Goal: Find specific page/section: Find specific page/section

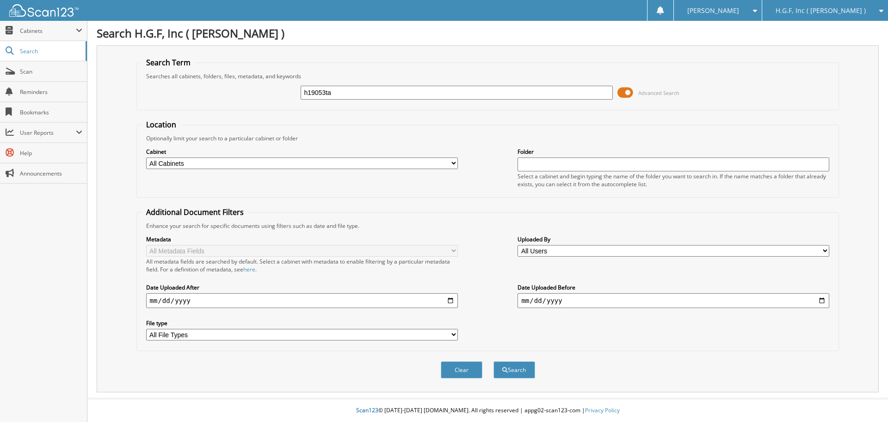
type input "h19053ta"
click at [494, 361] on button "Search" at bounding box center [515, 369] width 42 height 17
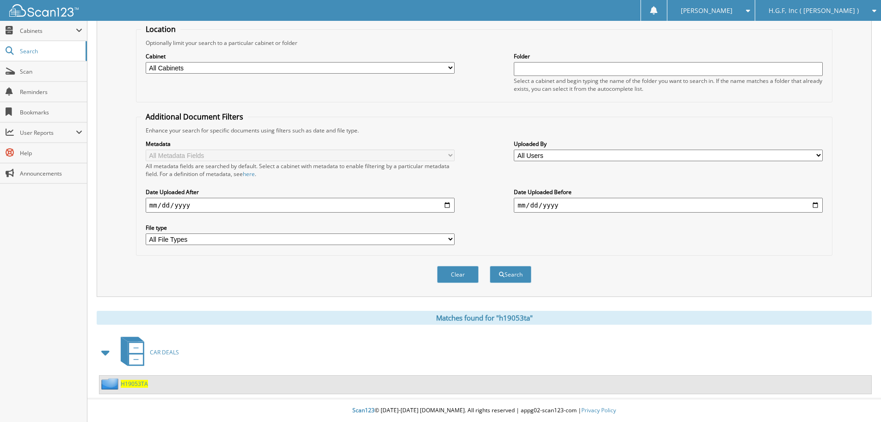
scroll to position [96, 0]
click at [117, 391] on div "H19053TA" at bounding box center [485, 384] width 772 height 18
click at [130, 384] on span "H19053TA" at bounding box center [134, 383] width 27 height 8
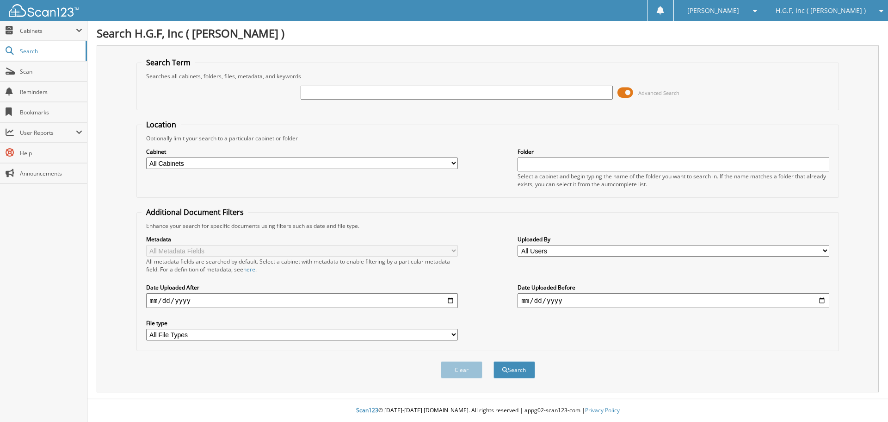
click at [417, 95] on input "text" at bounding box center [457, 93] width 312 height 14
type input "h19067g"
click at [494, 361] on button "Search" at bounding box center [515, 369] width 42 height 17
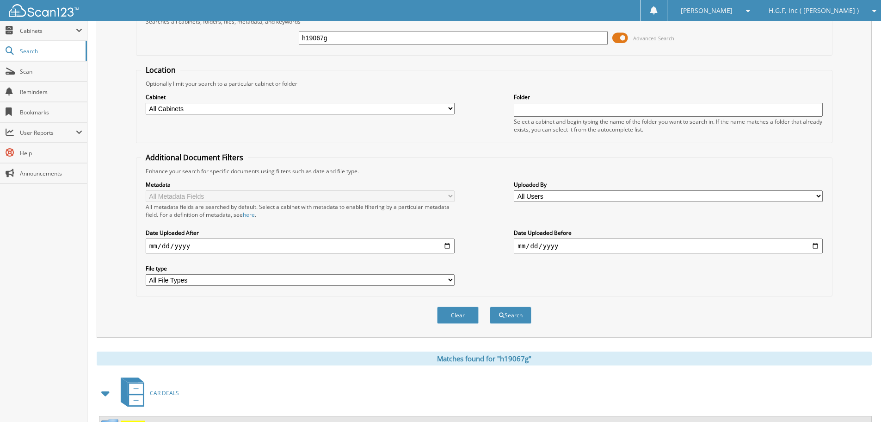
scroll to position [119, 0]
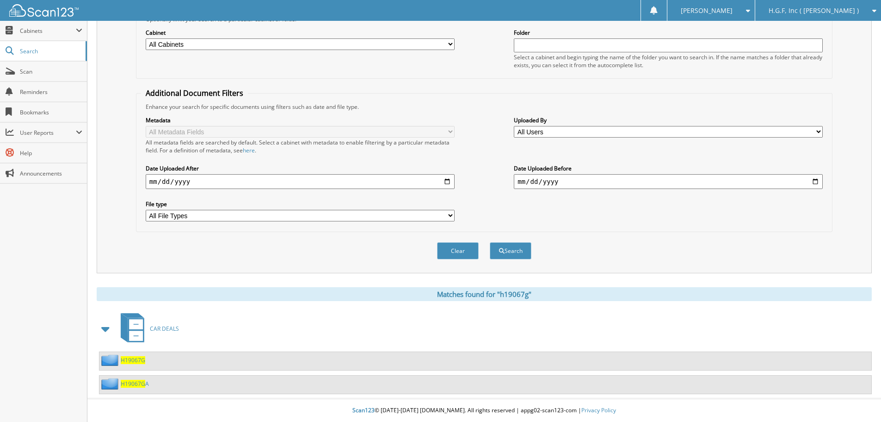
click at [134, 360] on span "H19067G" at bounding box center [133, 360] width 25 height 8
